Goal: Information Seeking & Learning: Learn about a topic

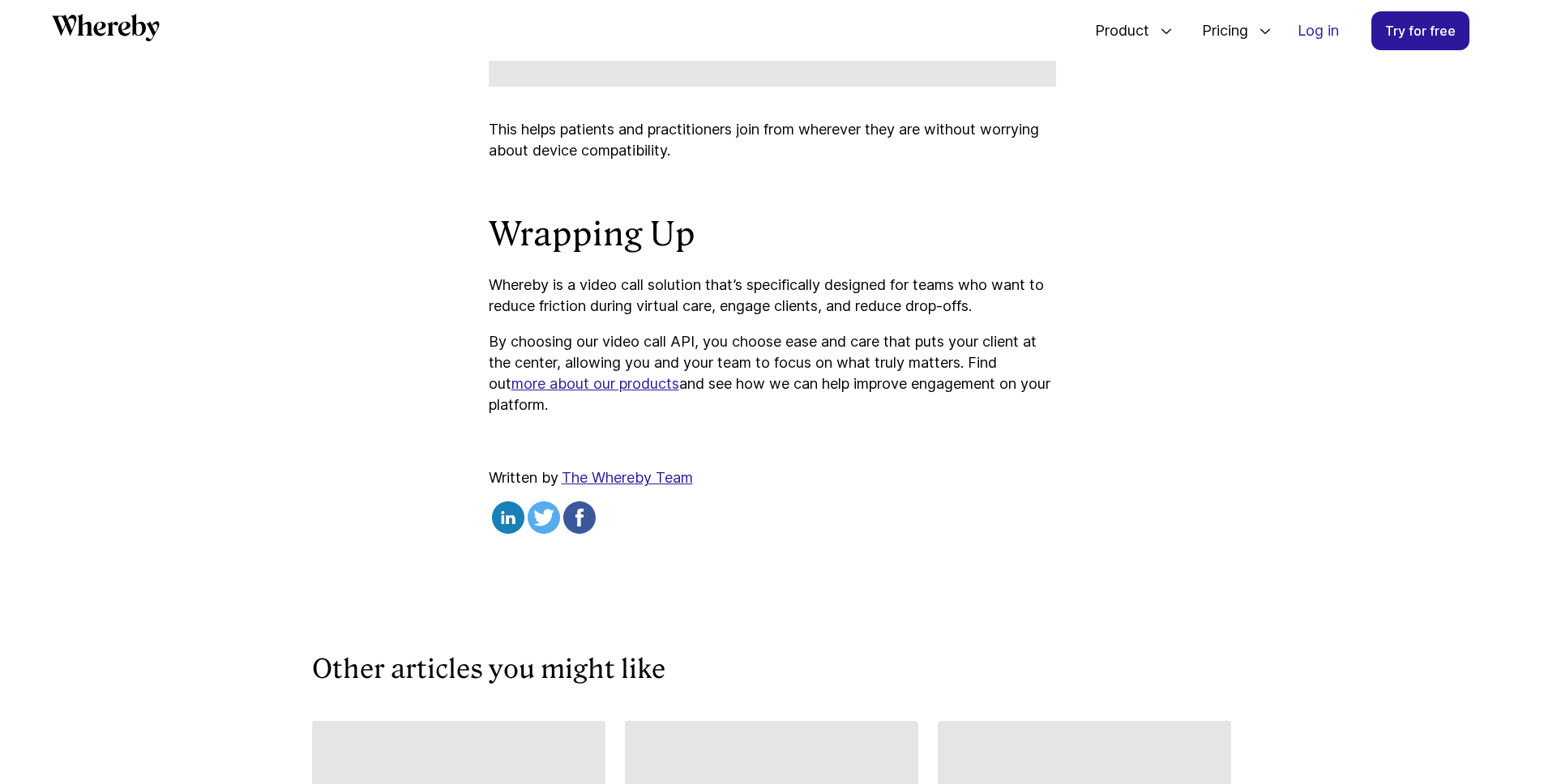
scroll to position [7579, 0]
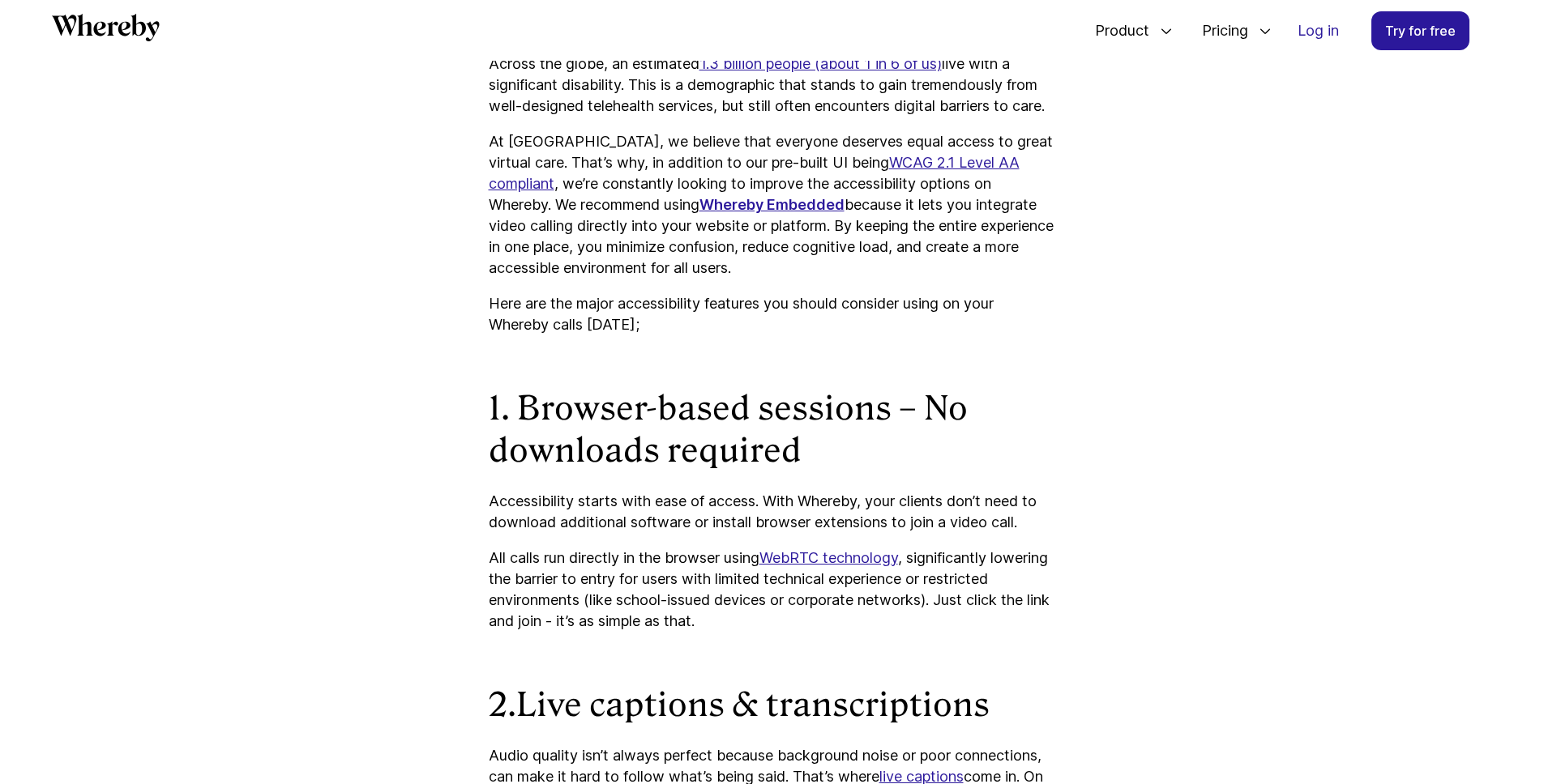
scroll to position [1163, 0]
drag, startPoint x: 665, startPoint y: 152, endPoint x: 1016, endPoint y: 151, distance: 351.0
click at [1016, 151] on p "At Whereby, we believe that everyone deserves equal access to great virtual car…" at bounding box center [772, 203] width 567 height 147
copy p "our pre-built UI being WCAG 2.1 Level AA compliant"
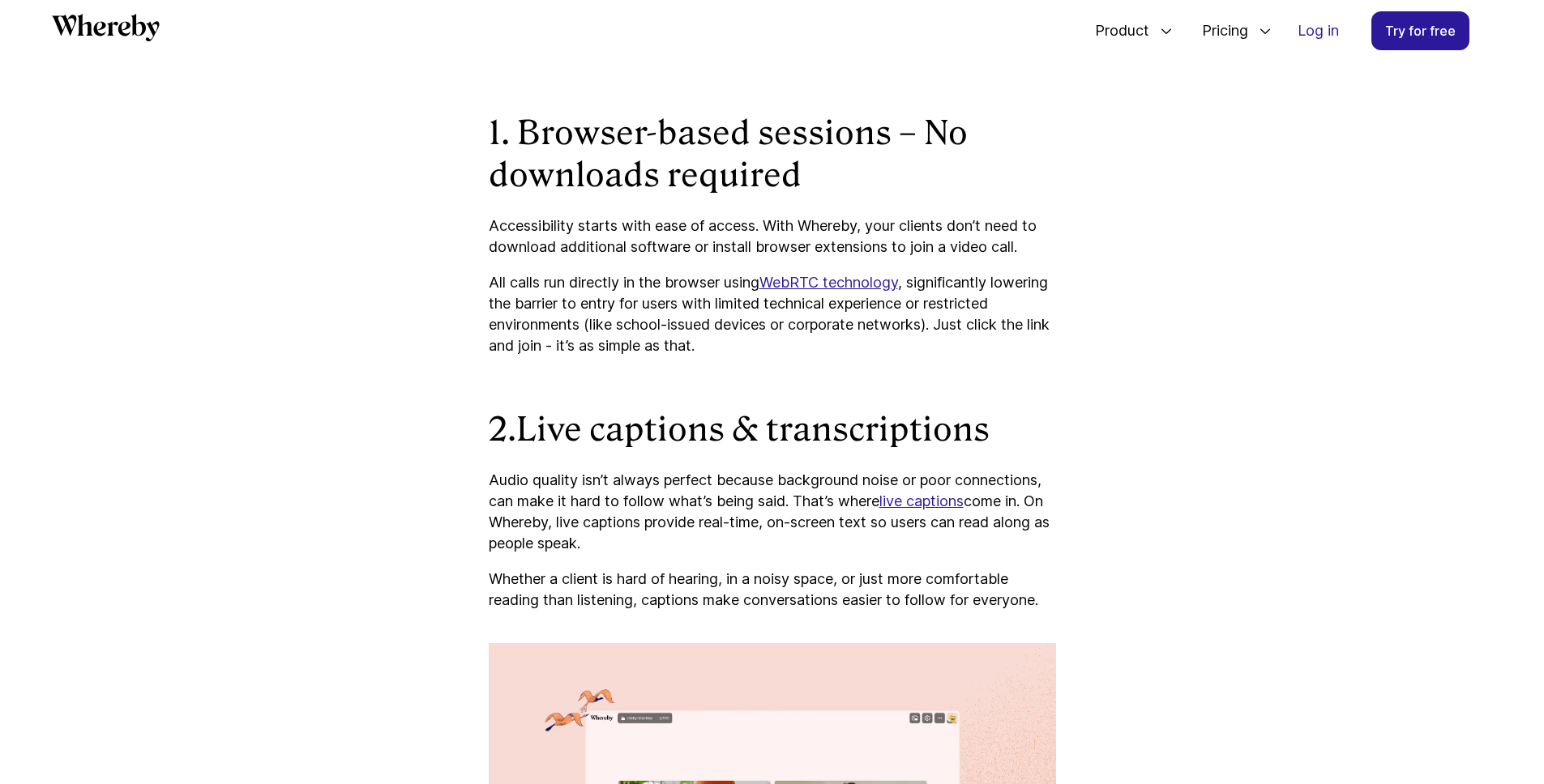
scroll to position [1440, 0]
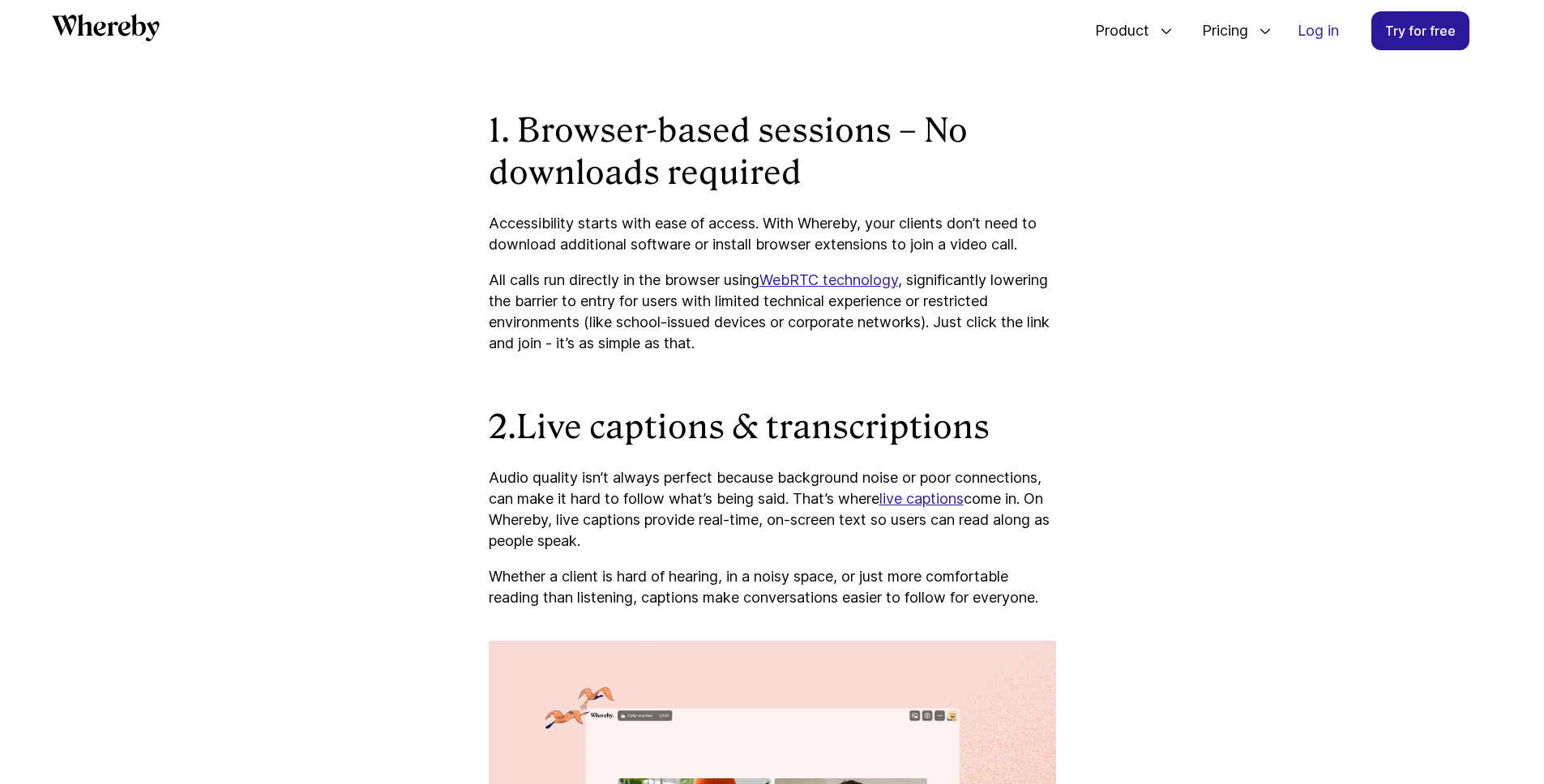
click at [751, 219] on p "Accessibility starts with ease of access. With Whereby, your clients don’t need…" at bounding box center [772, 234] width 567 height 42
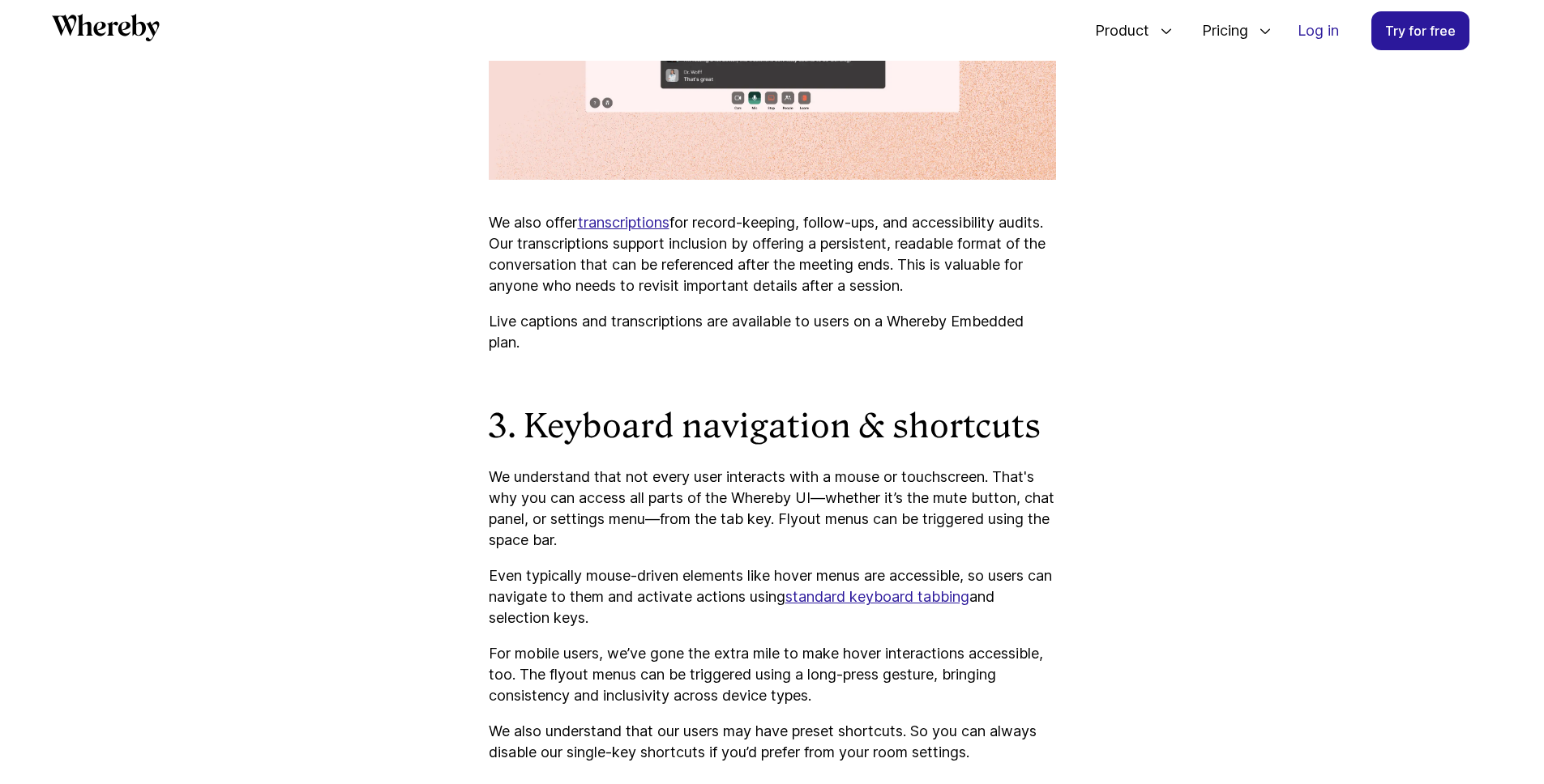
scroll to position [2321, 0]
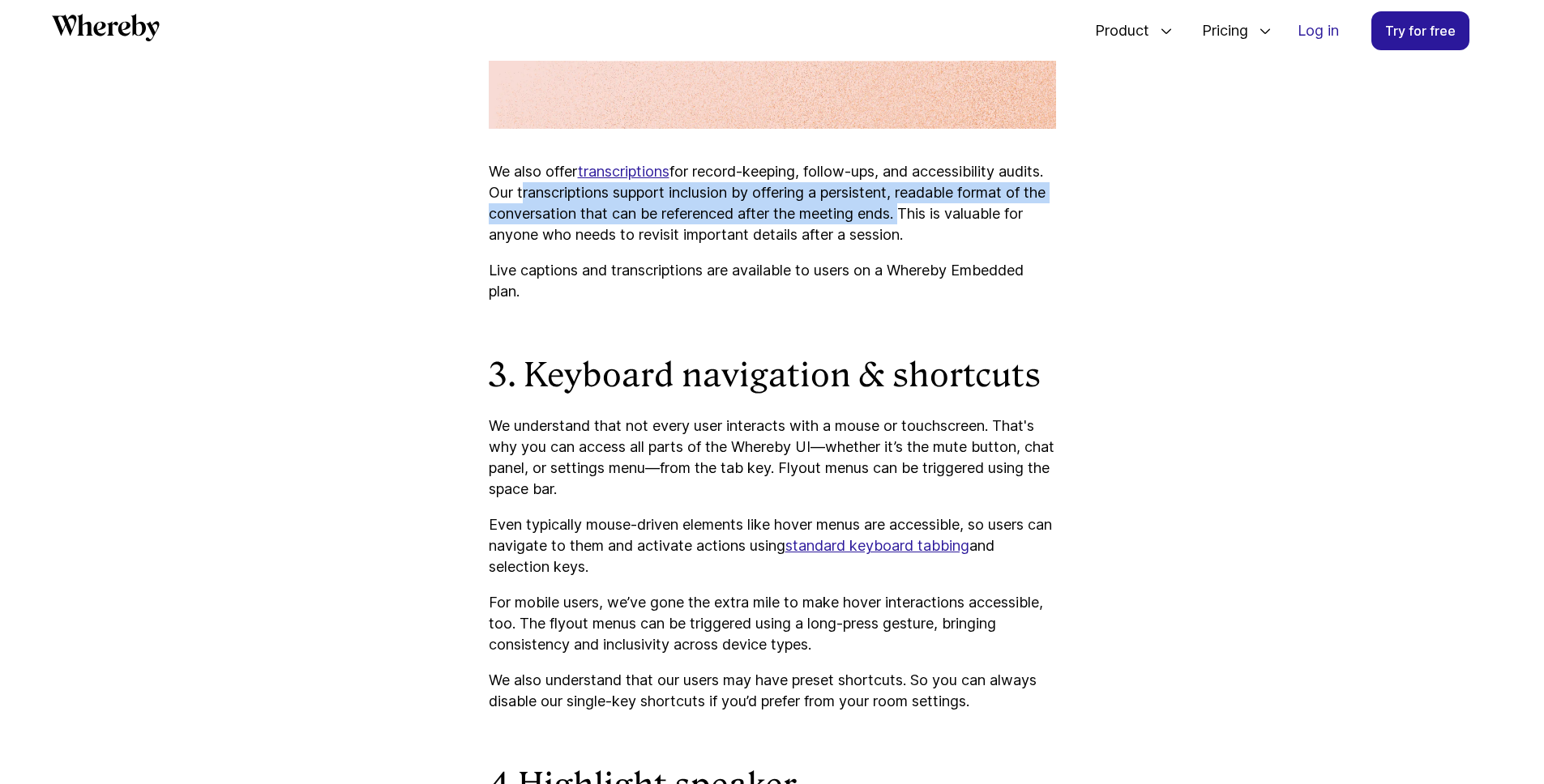
drag, startPoint x: 569, startPoint y: 181, endPoint x: 999, endPoint y: 210, distance: 431.0
click at [999, 210] on p "We also offer transcriptions for record-keeping, follow-ups, and accessibility …" at bounding box center [772, 203] width 567 height 85
copy p "transcriptions support inclusion by offering a persistent, readable format of t…"
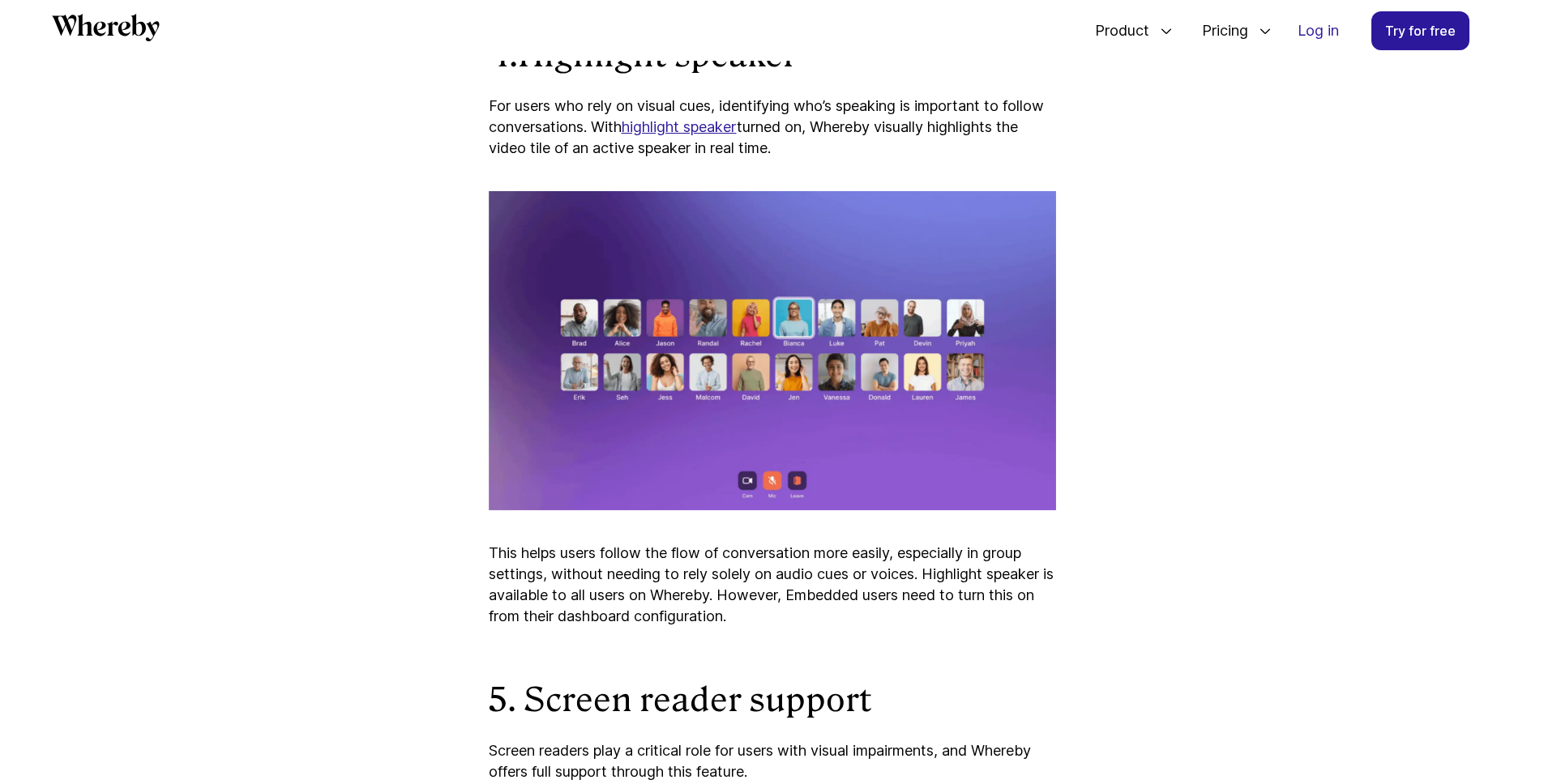
scroll to position [3008, 0]
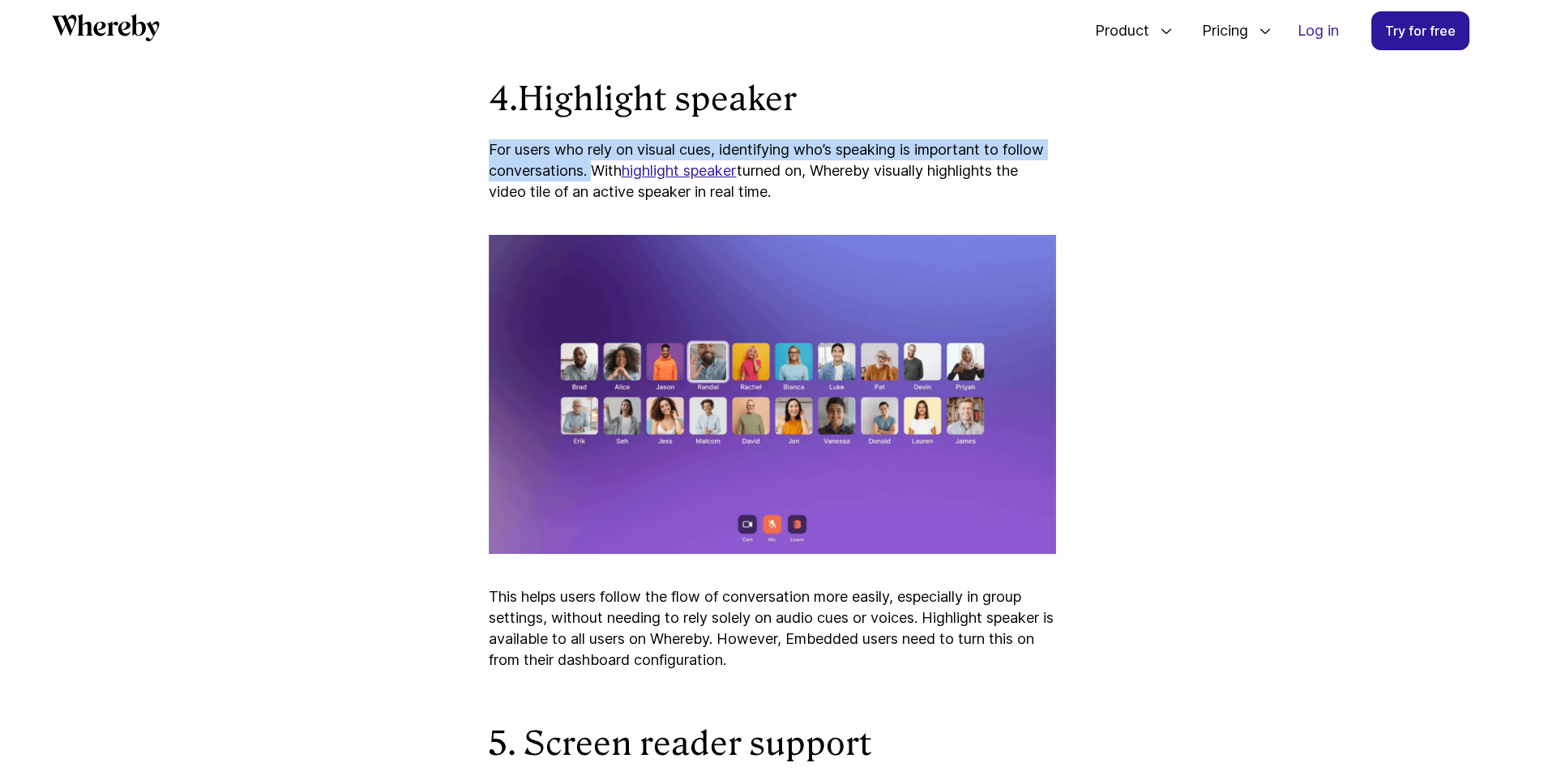
drag, startPoint x: 591, startPoint y: 163, endPoint x: 487, endPoint y: 137, distance: 107.2
click at [489, 139] on p "For users who rely on visual cues, identifying who’s speaking is important to f…" at bounding box center [772, 171] width 567 height 63
copy p "For users who rely on visual cues, identifying who’s speaking is important to f…"
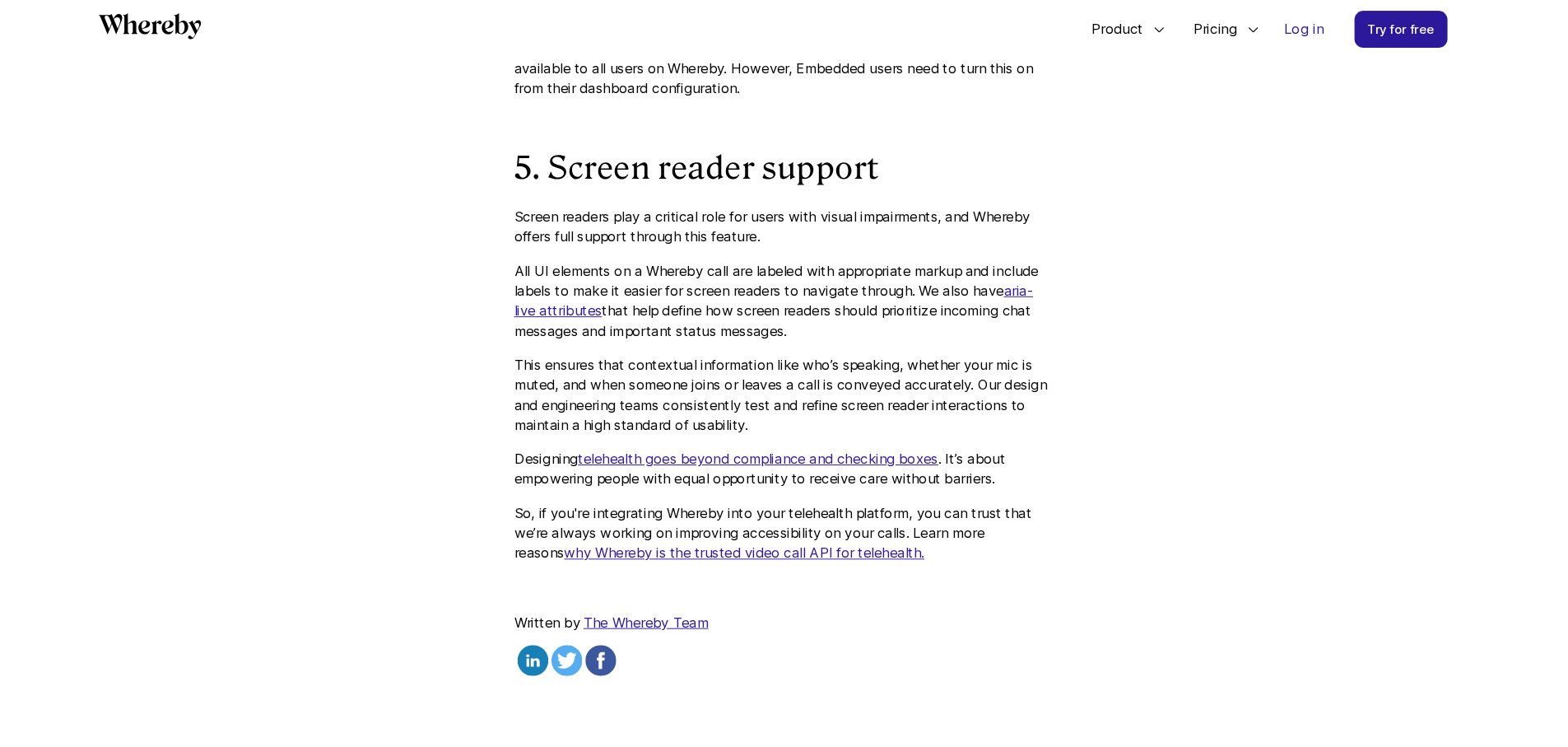
scroll to position [3655, 0]
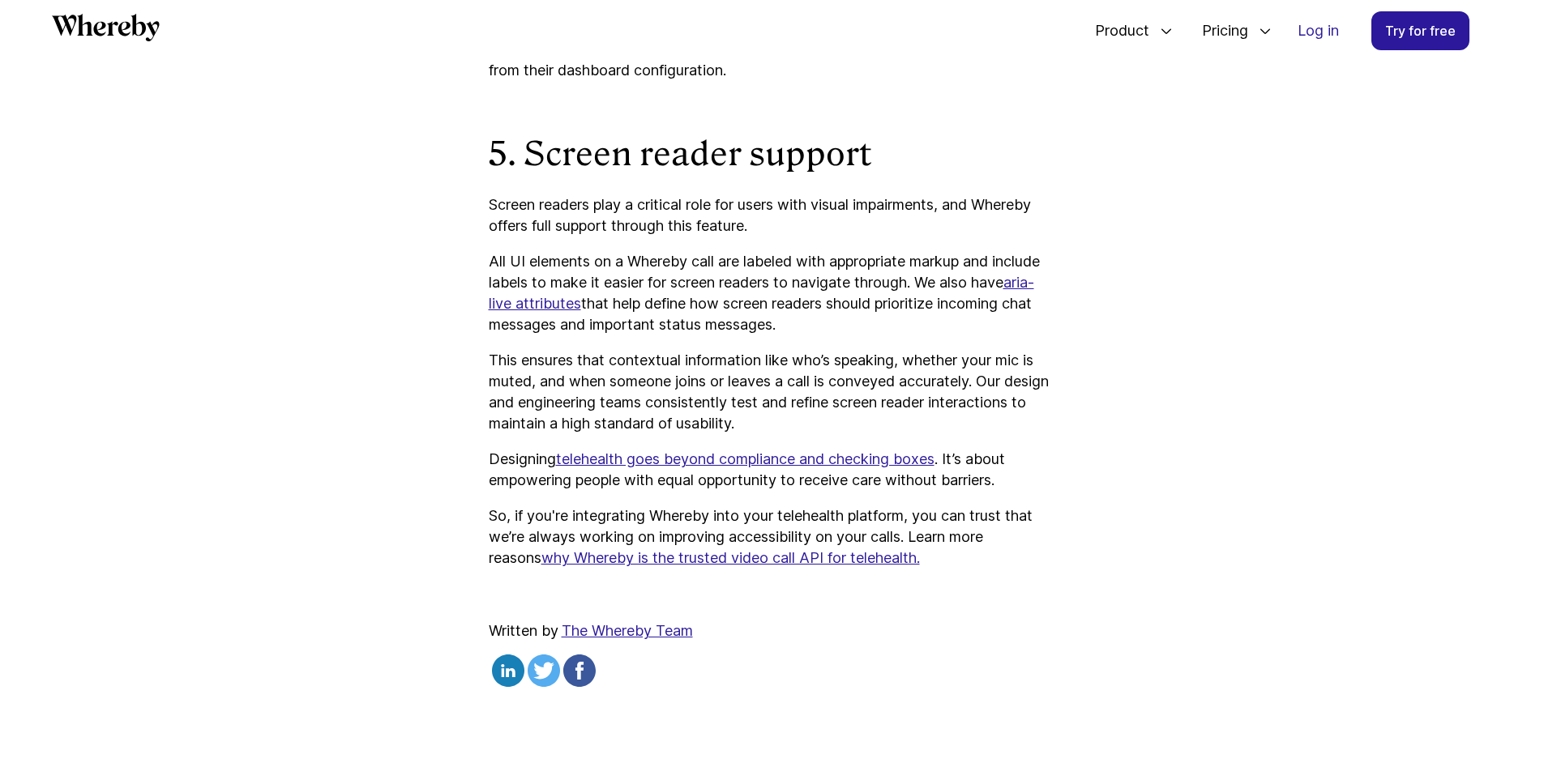
click at [727, 305] on p "All UI elements on a Whereby call are labeled with appropriate markup and inclu…" at bounding box center [772, 294] width 567 height 85
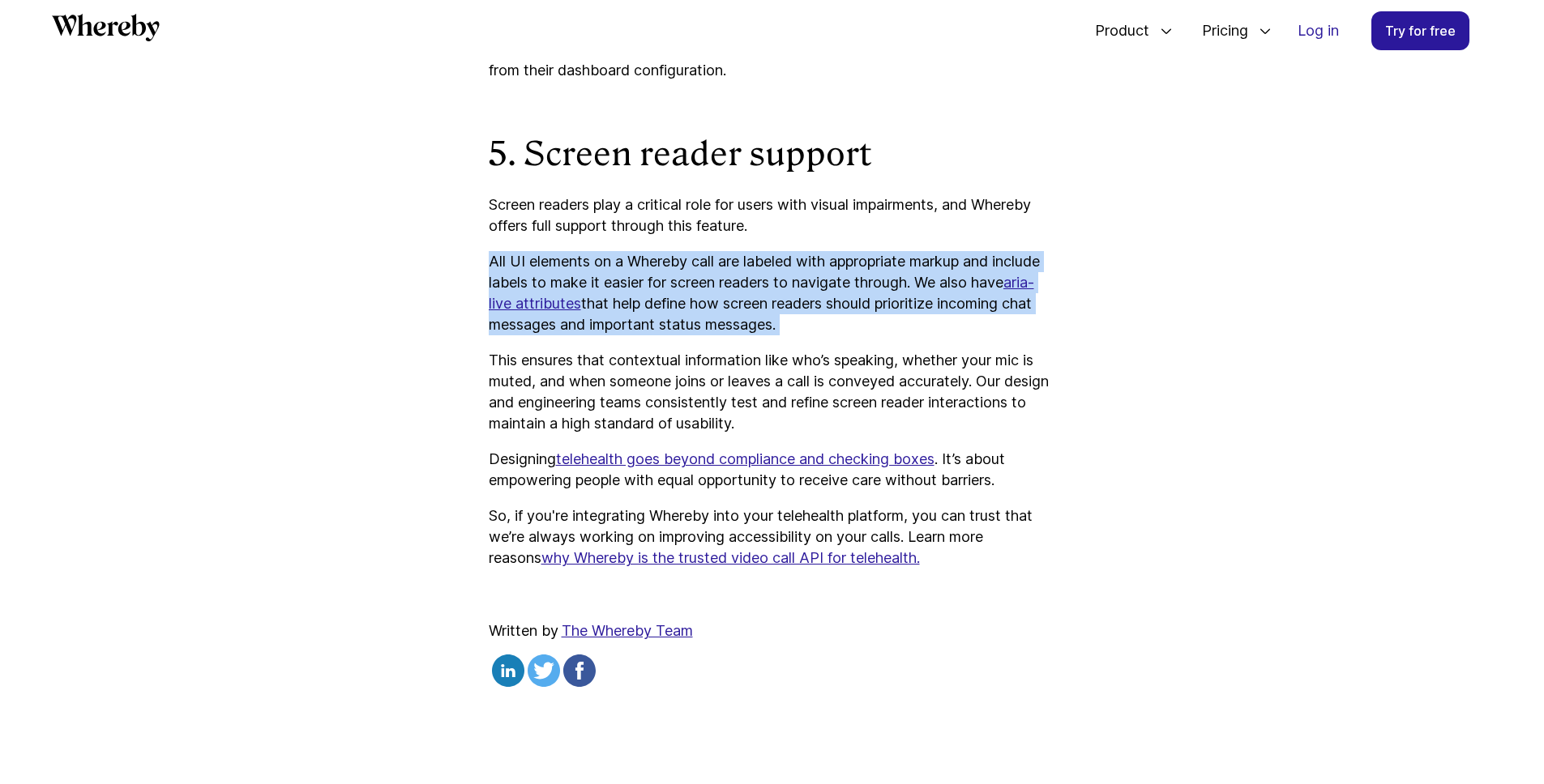
click at [727, 305] on p "All UI elements on a Whereby call are labeled with appropriate markup and inclu…" at bounding box center [772, 294] width 567 height 85
copy p "All UI elements on a Whereby call are labeled with appropriate markup and inclu…"
